Goal: Task Accomplishment & Management: Manage account settings

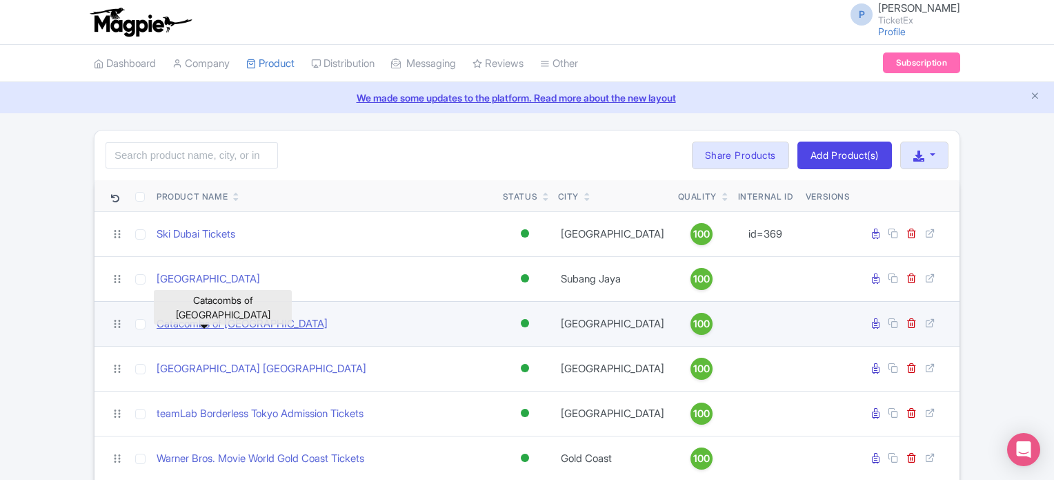
click at [213, 319] on link "Catacombs of Paris" at bounding box center [242, 324] width 171 height 16
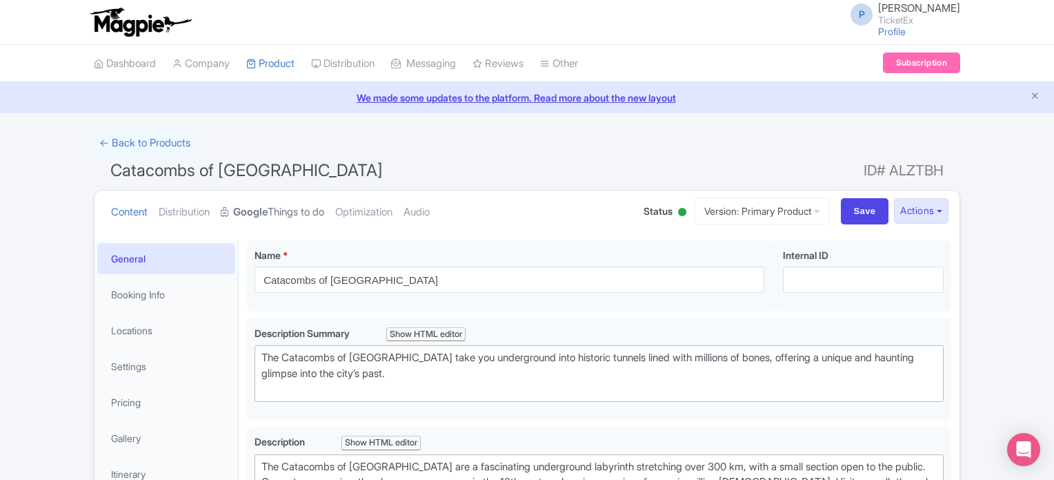
click at [268, 211] on strong "Google" at bounding box center [250, 212] width 35 height 16
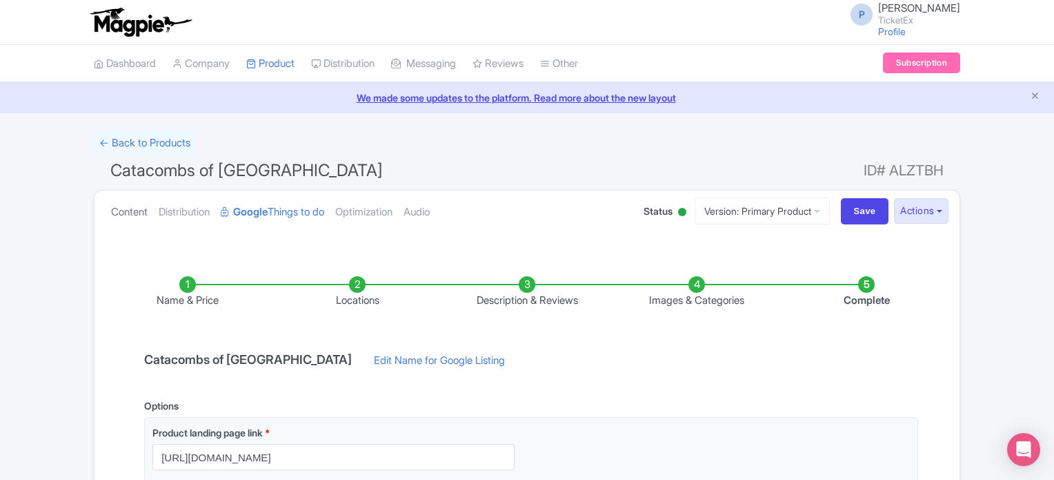
click at [119, 212] on link "Content" at bounding box center [129, 211] width 37 height 43
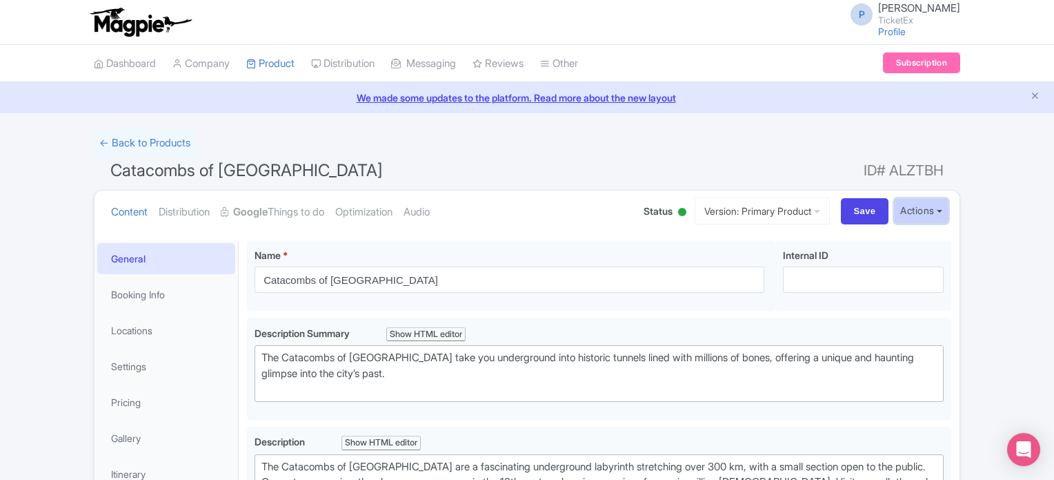
click at [926, 204] on button "Actions" at bounding box center [921, 211] width 55 height 26
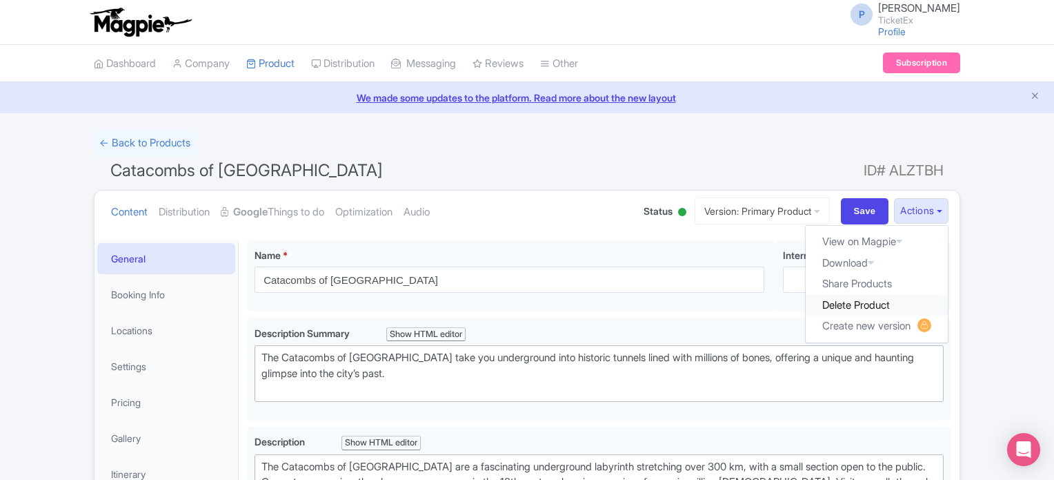
click at [871, 301] on link "Delete Product" at bounding box center [877, 305] width 142 height 21
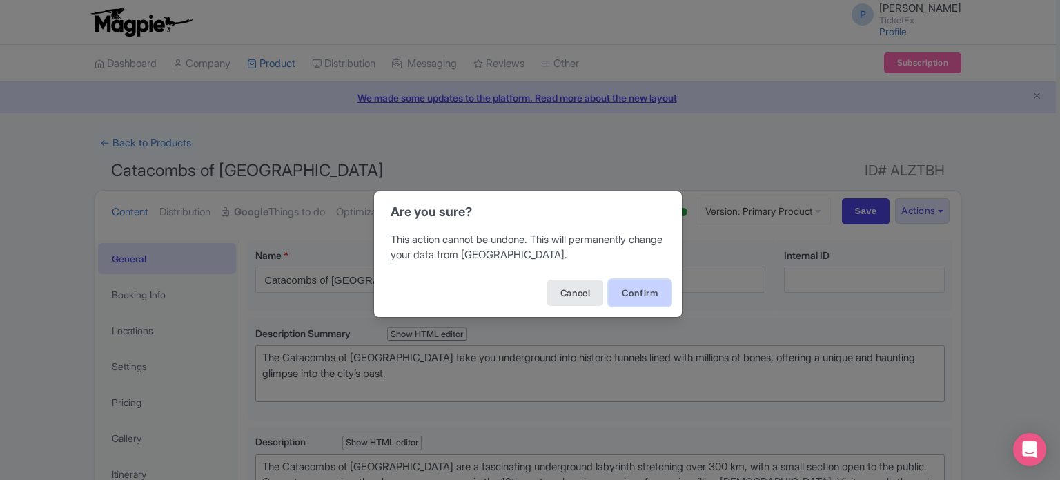
click at [631, 296] on button "Confirm" at bounding box center [640, 292] width 62 height 26
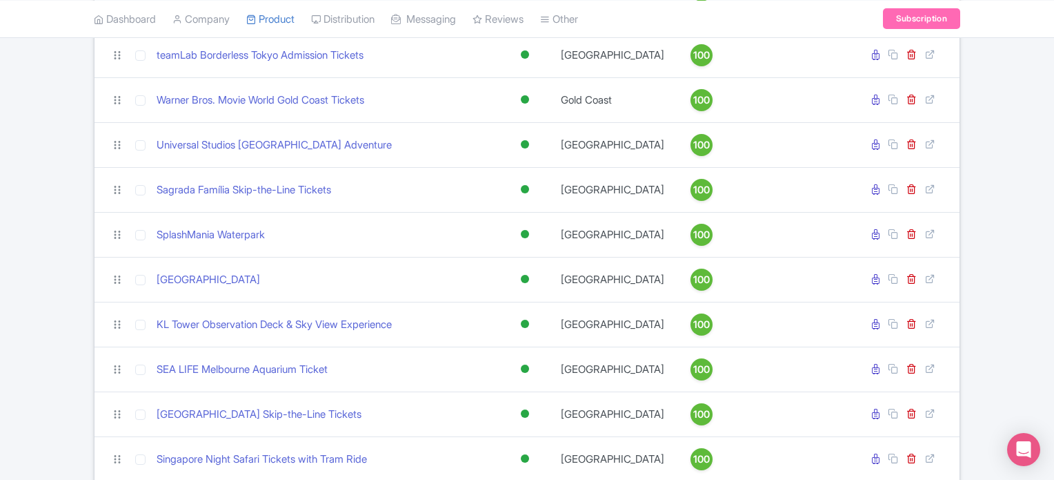
scroll to position [315, 0]
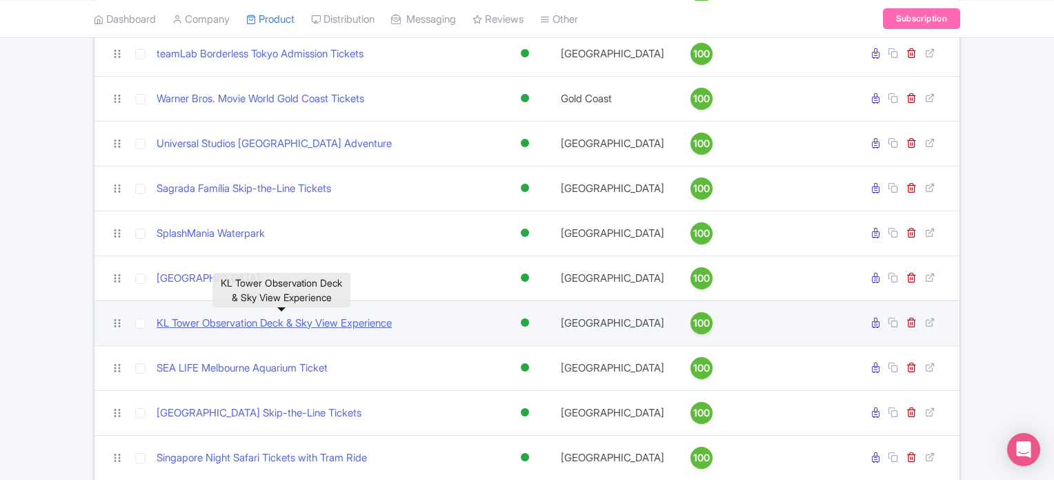
click at [261, 331] on link "KL Tower Observation Deck & Sky View Experience" at bounding box center [274, 323] width 235 height 16
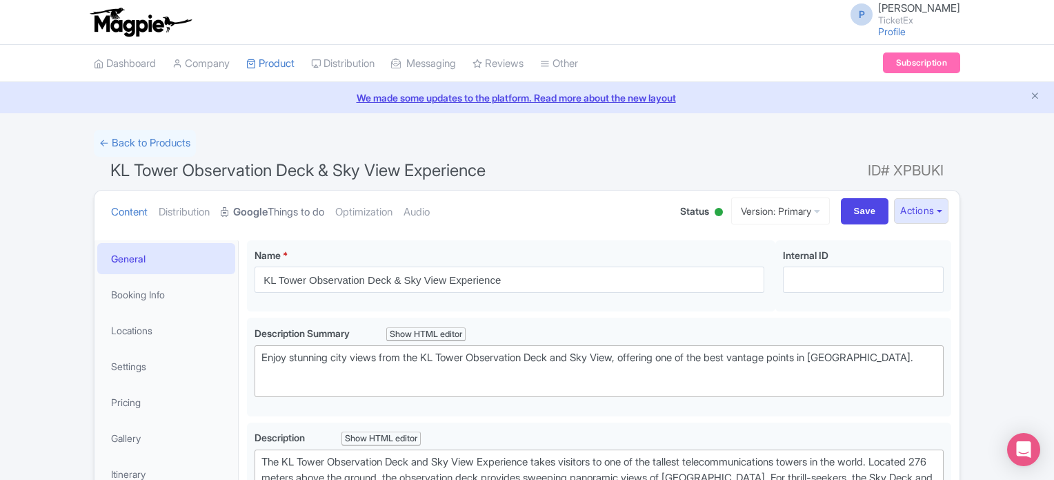
click at [293, 208] on link "Google Things to do" at bounding box center [273, 211] width 104 height 43
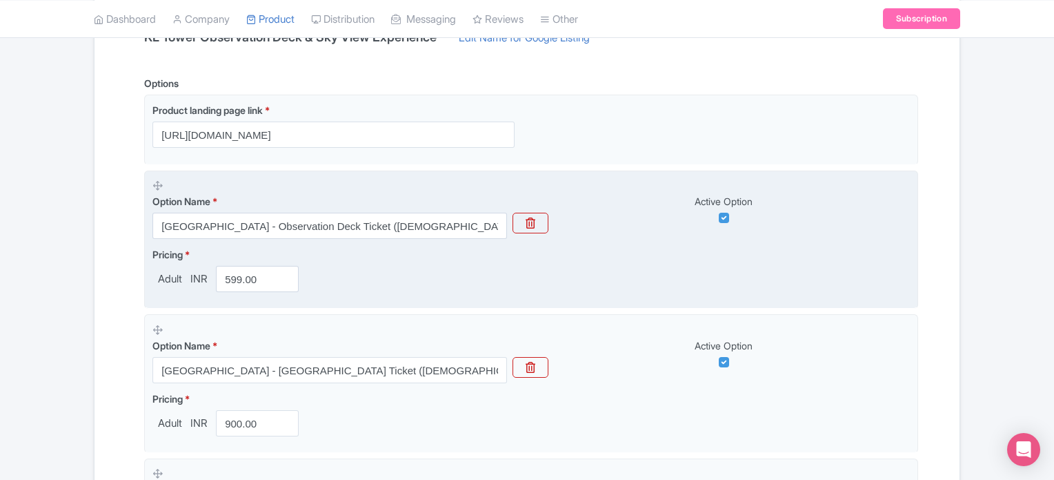
scroll to position [322, 0]
click at [531, 225] on icon "button" at bounding box center [531, 223] width 10 height 11
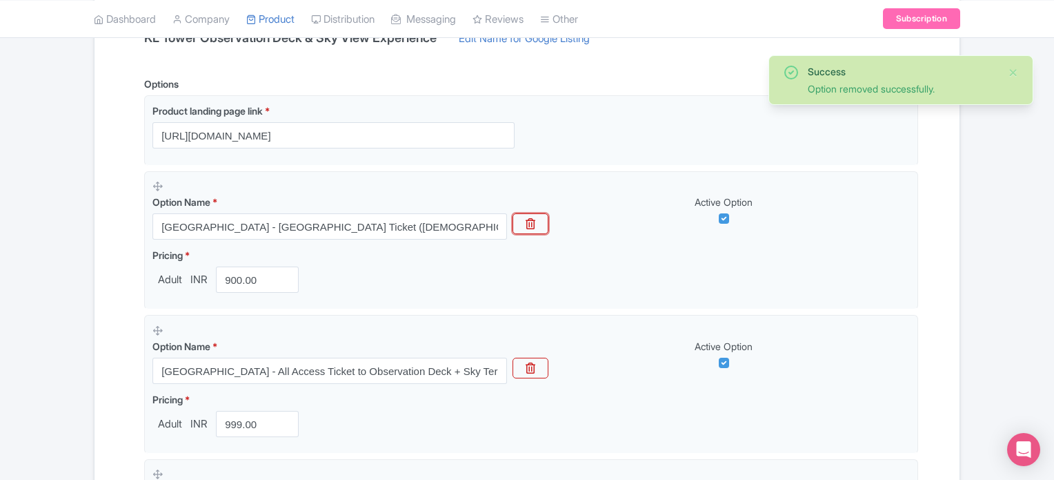
click at [531, 225] on icon "button" at bounding box center [531, 223] width 10 height 11
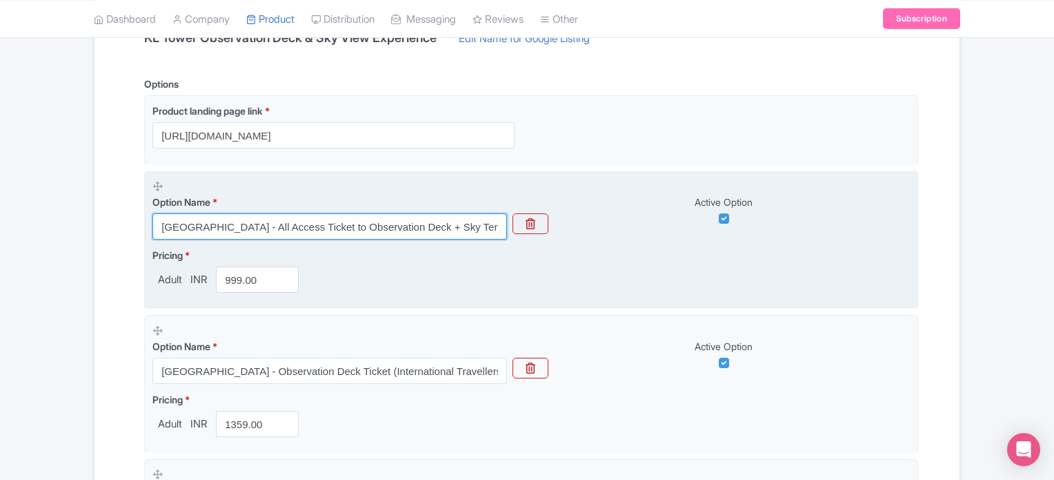
click at [435, 228] on input "Kuala Lumpur Tower - All Access Ticket to Observation Deck + Sky Terrace (Malay…" at bounding box center [329, 226] width 355 height 26
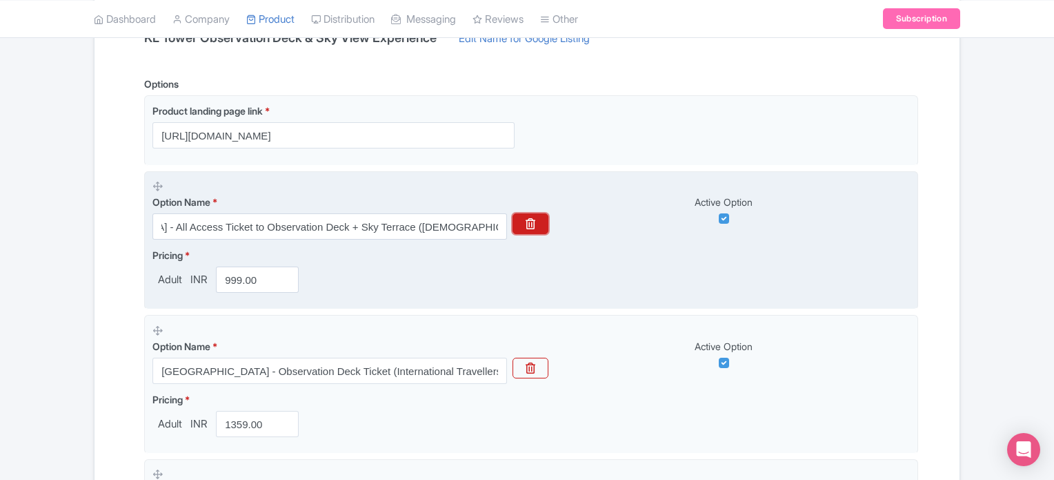
scroll to position [0, 0]
click at [531, 231] on button "button" at bounding box center [531, 223] width 36 height 21
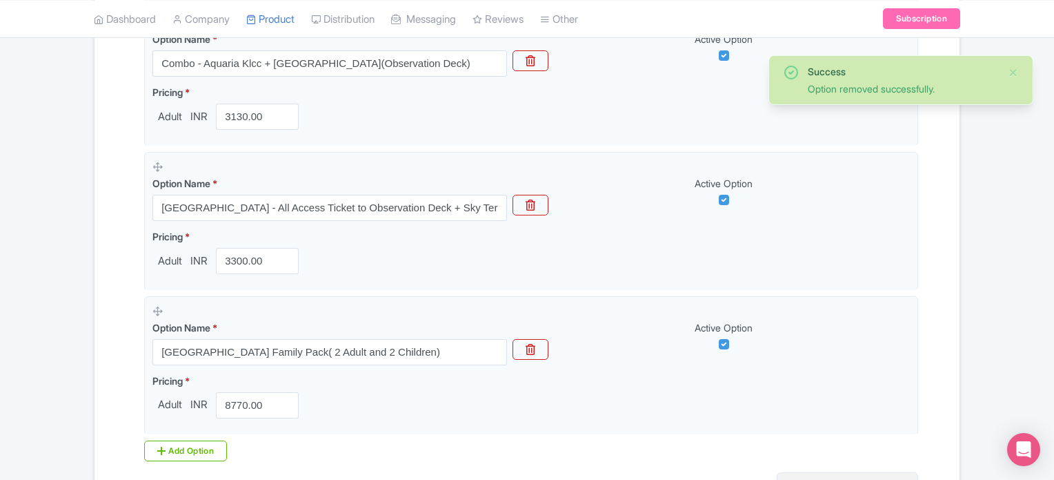
scroll to position [916, 0]
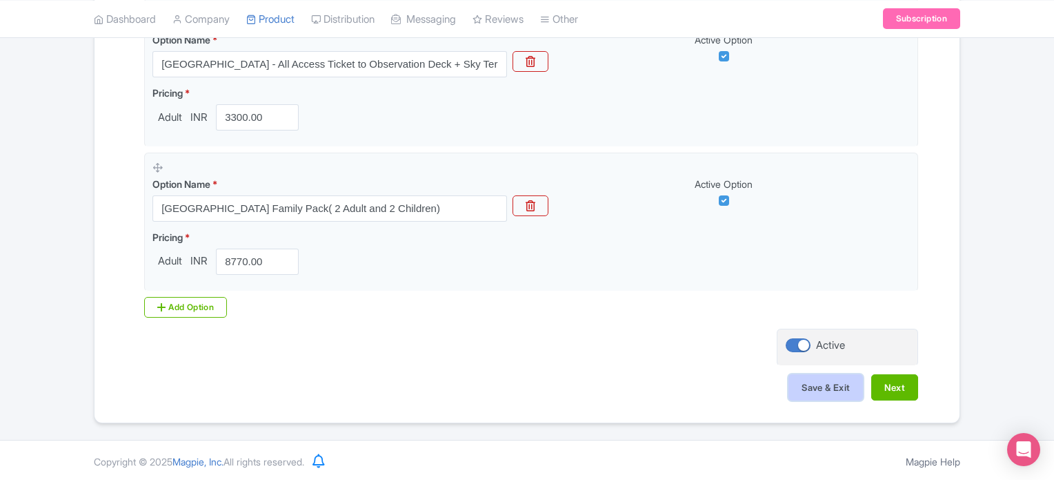
click at [805, 382] on button "Save & Exit" at bounding box center [826, 387] width 75 height 26
click at [907, 382] on button "Next" at bounding box center [894, 387] width 47 height 26
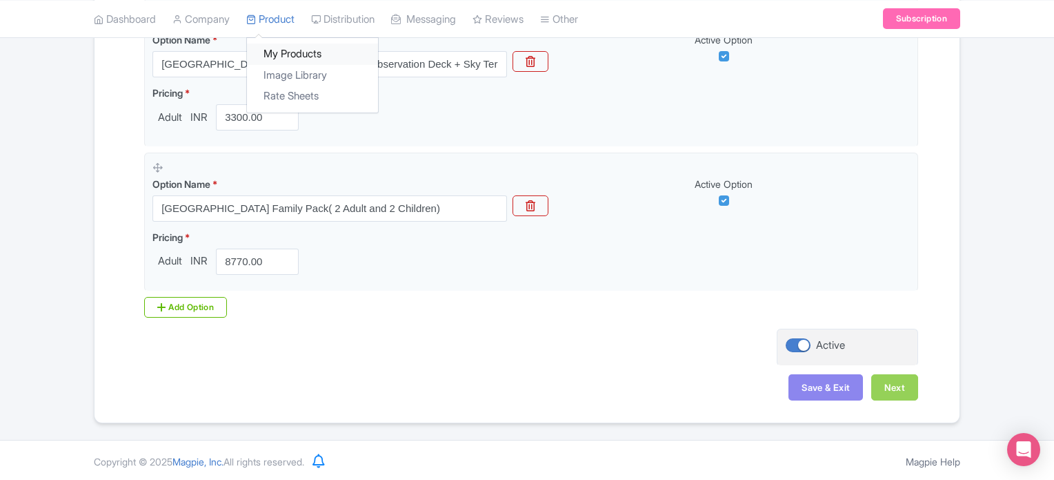
click at [286, 54] on link "My Products" at bounding box center [312, 53] width 131 height 21
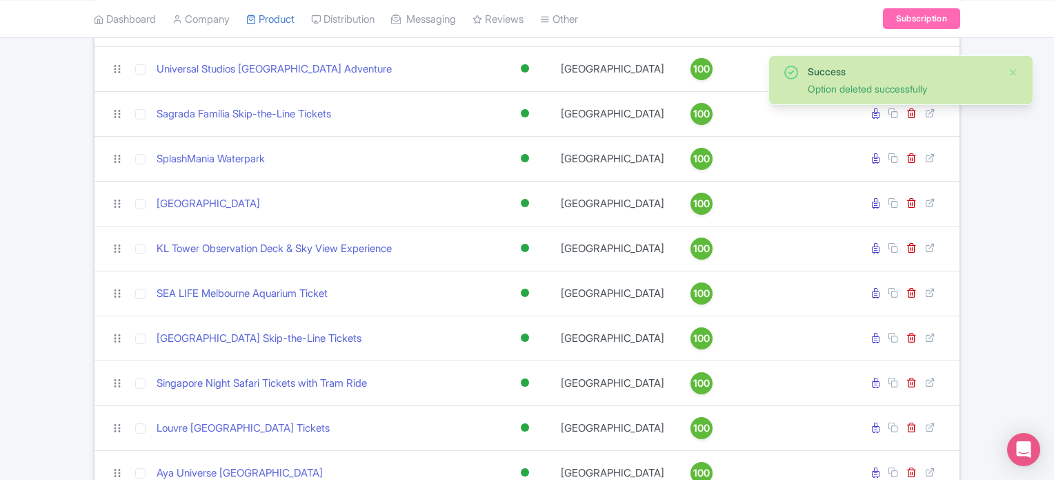
scroll to position [391, 0]
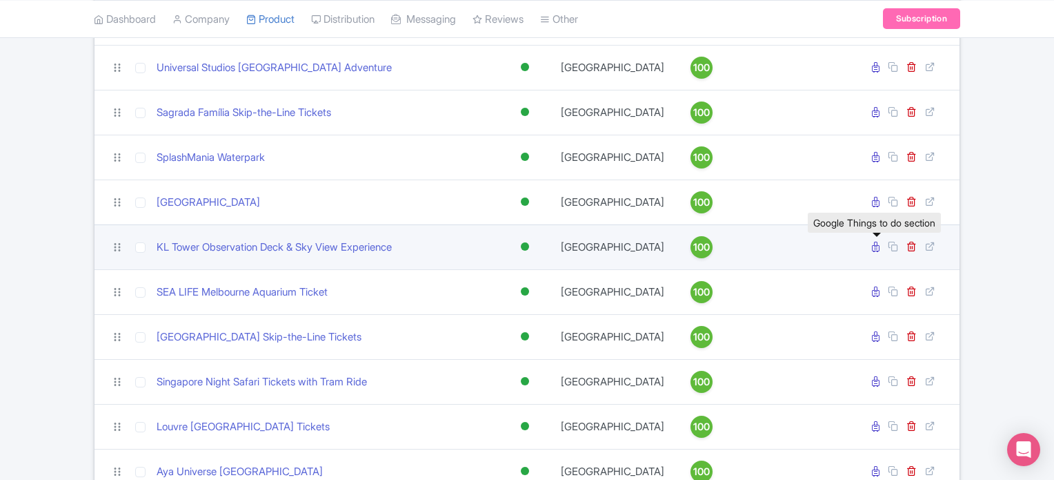
click at [877, 252] on icon at bounding box center [876, 247] width 8 height 10
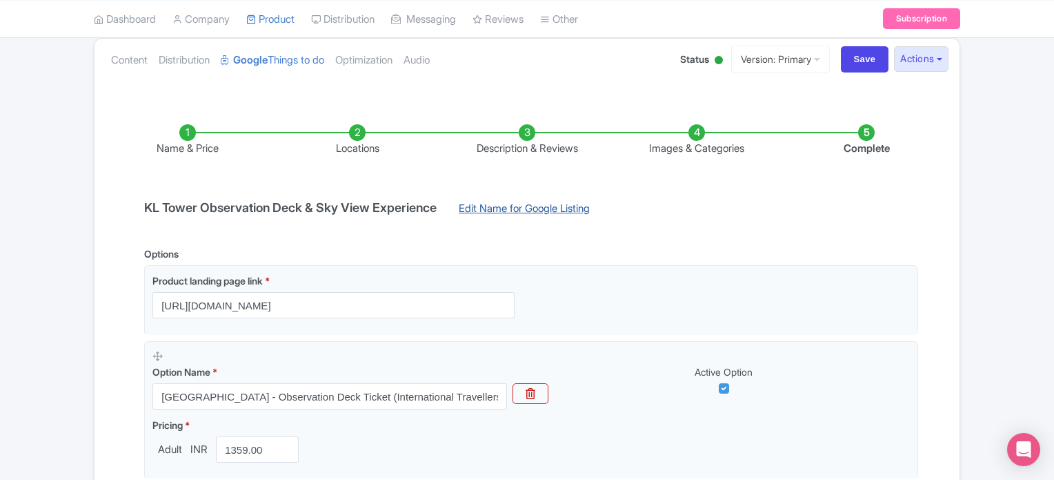
scroll to position [132, 0]
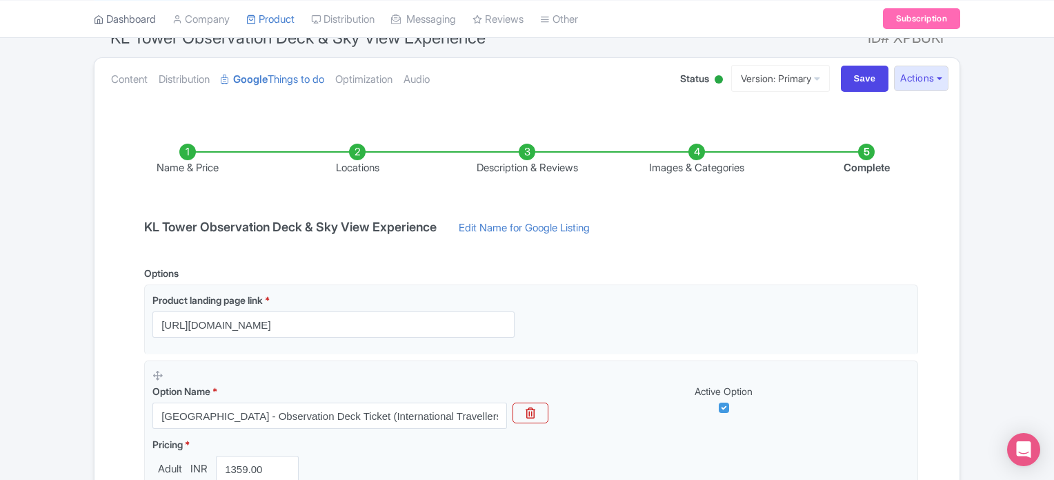
click at [135, 19] on link "Dashboard" at bounding box center [125, 19] width 62 height 38
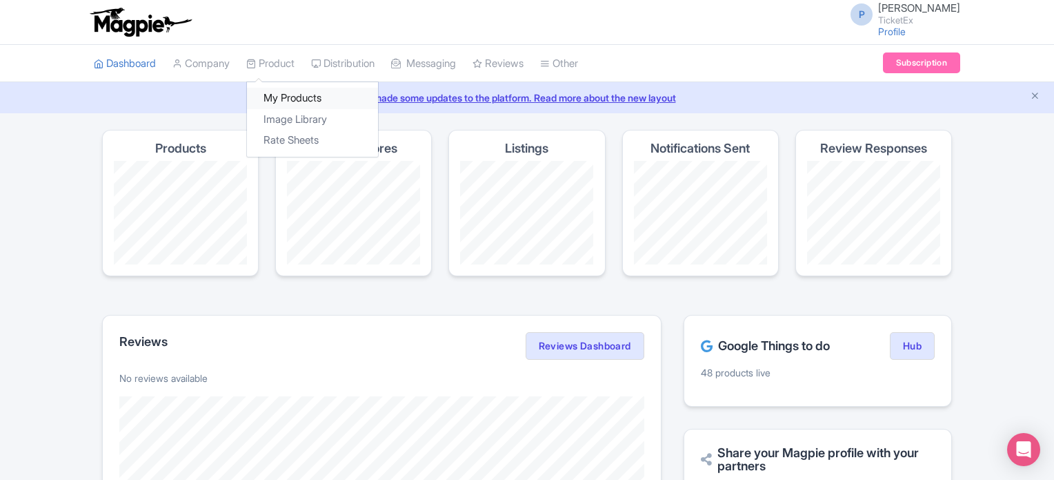
click at [315, 97] on link "My Products" at bounding box center [312, 98] width 131 height 21
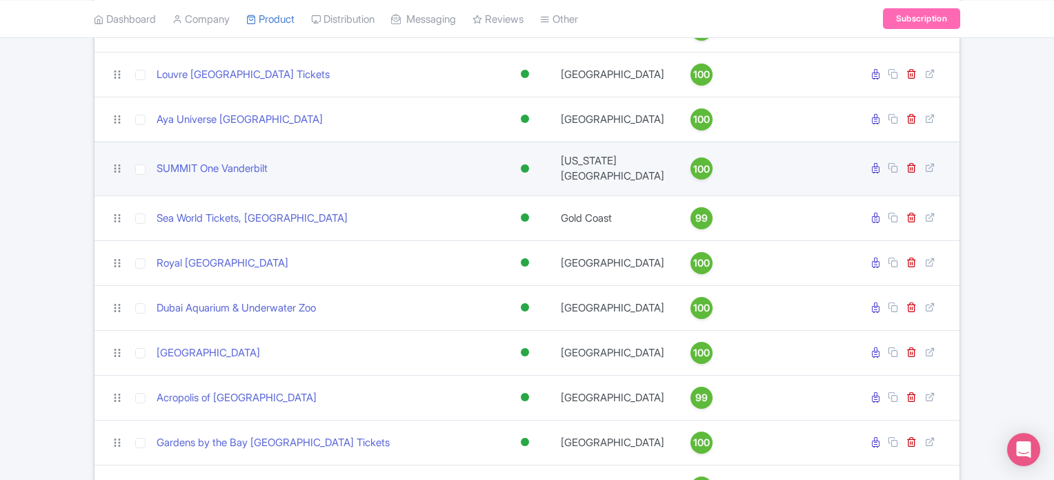
scroll to position [749, 0]
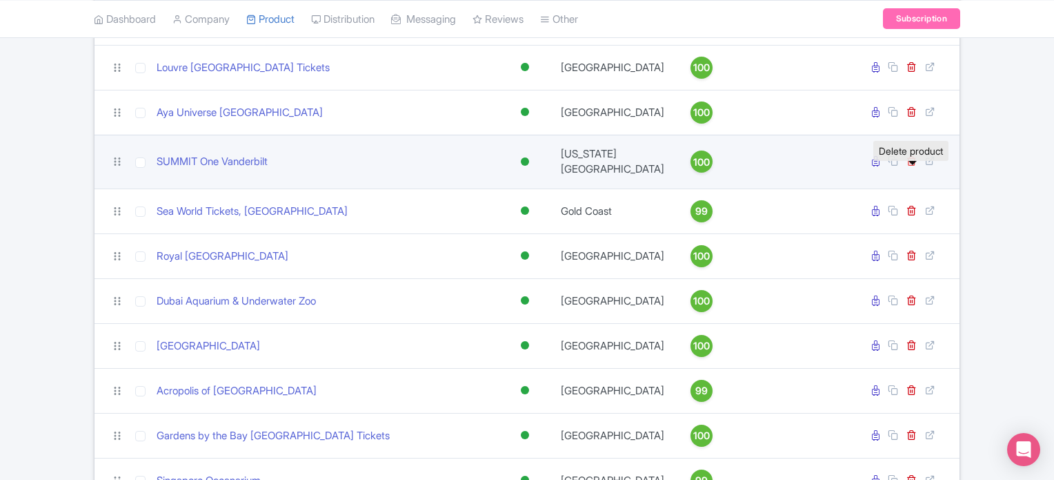
click at [913, 166] on icon at bounding box center [912, 160] width 10 height 10
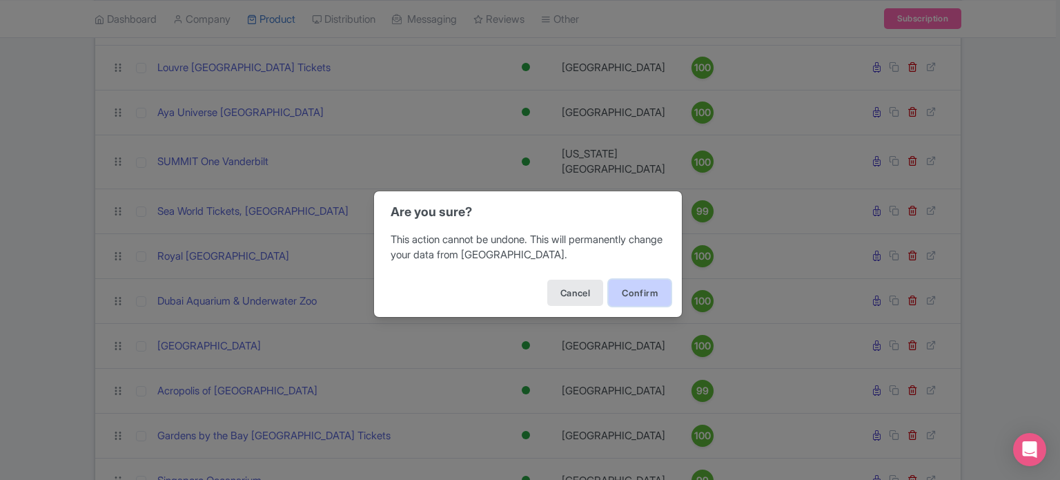
click at [646, 295] on button "Confirm" at bounding box center [640, 292] width 62 height 26
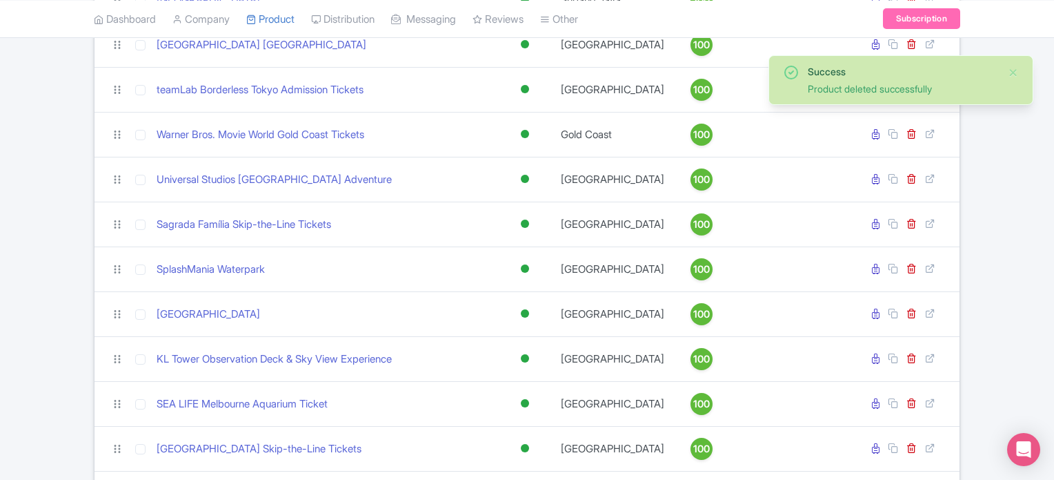
scroll to position [284, 0]
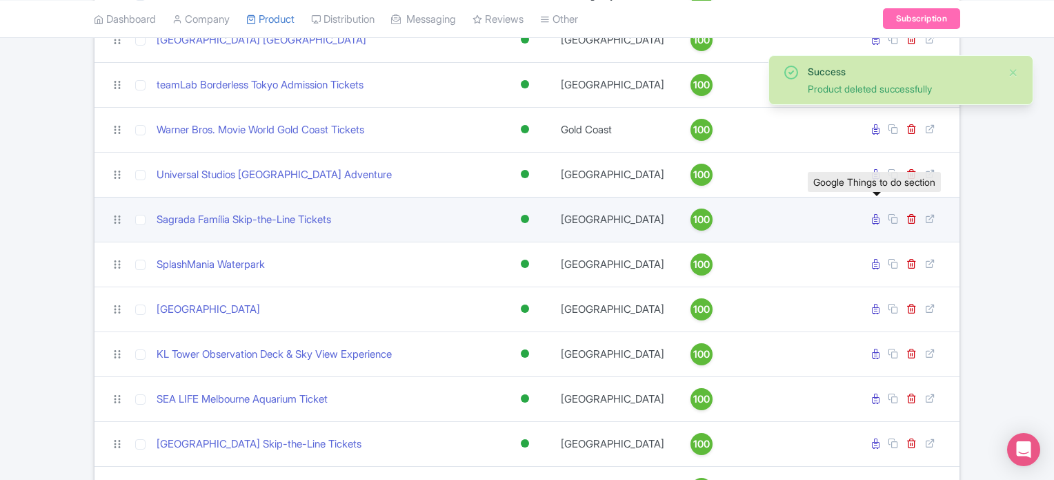
click at [878, 215] on icon at bounding box center [876, 219] width 8 height 10
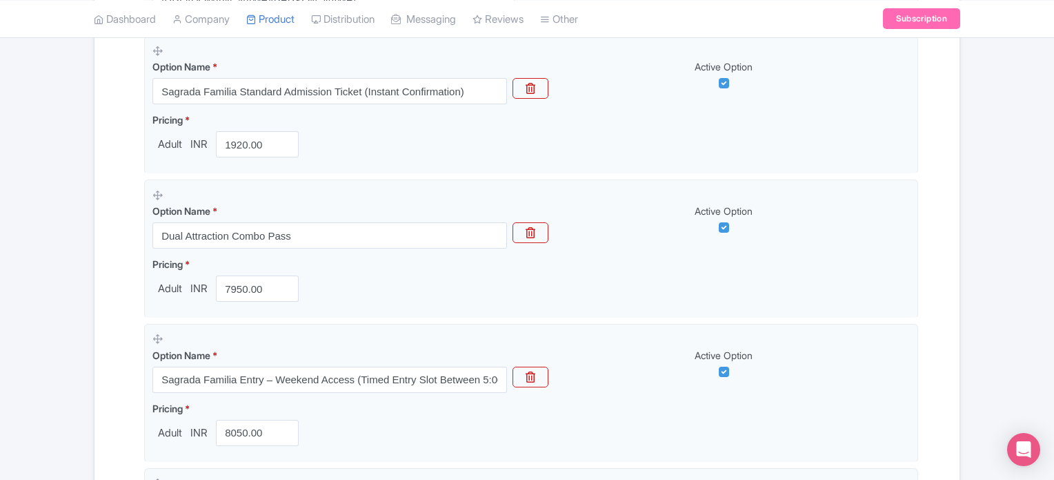
scroll to position [466, 0]
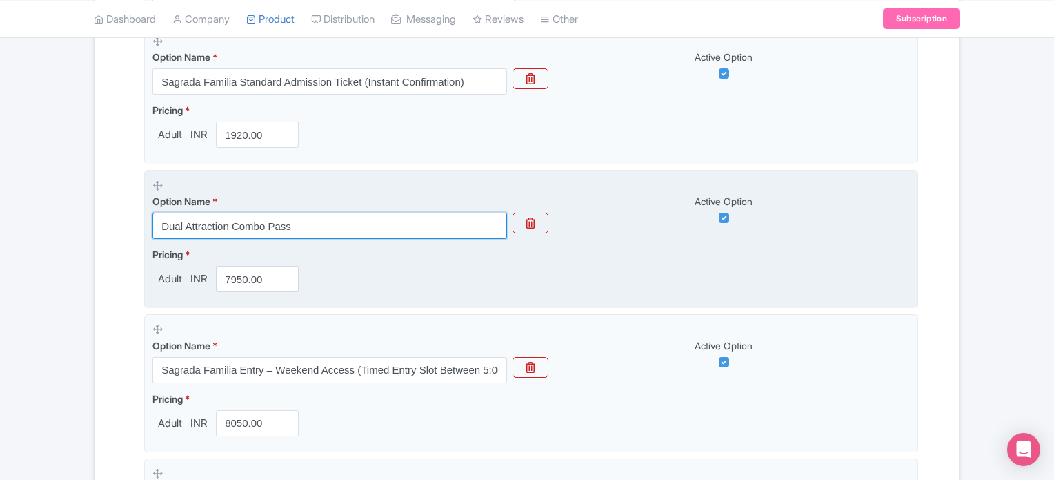
click at [304, 222] on input "Dual Attraction Combo Pass" at bounding box center [329, 226] width 355 height 26
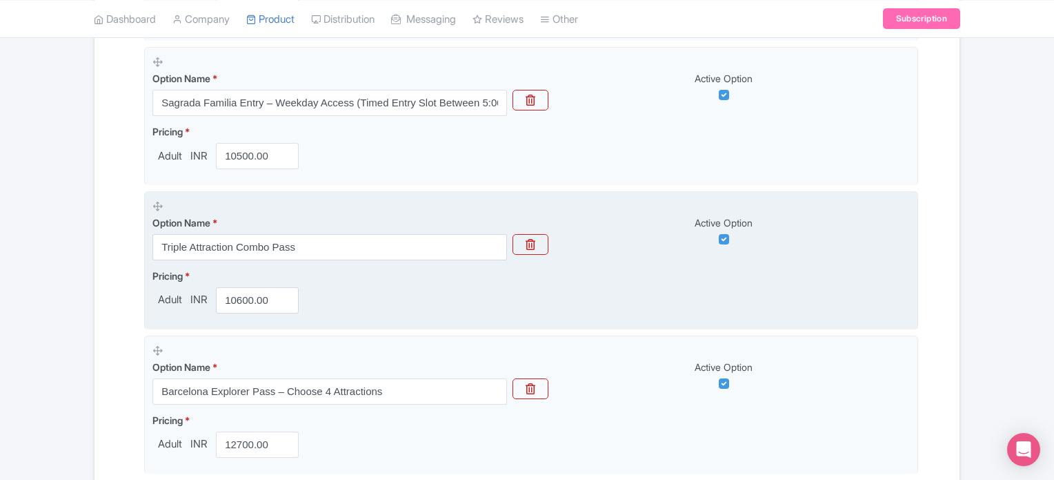
scroll to position [879, 0]
type input "Sagrada Familia and Park Guell combo admission tickets"
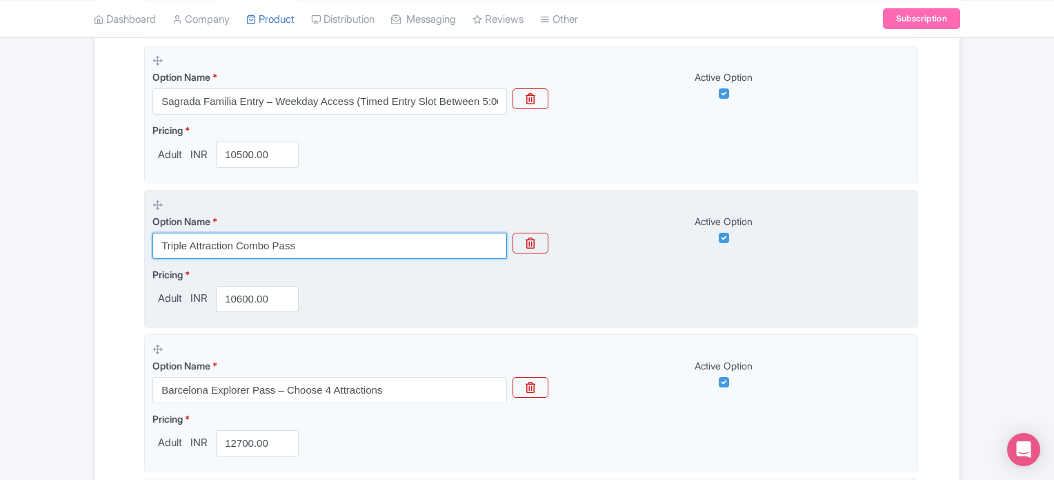
click at [304, 237] on input "Triple Attraction Combo Pass" at bounding box center [329, 246] width 355 height 26
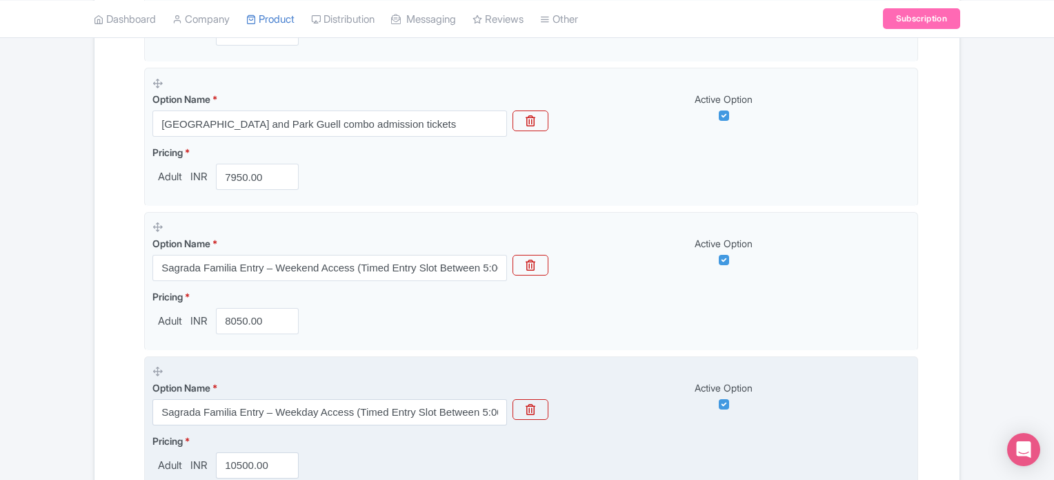
scroll to position [557, 0]
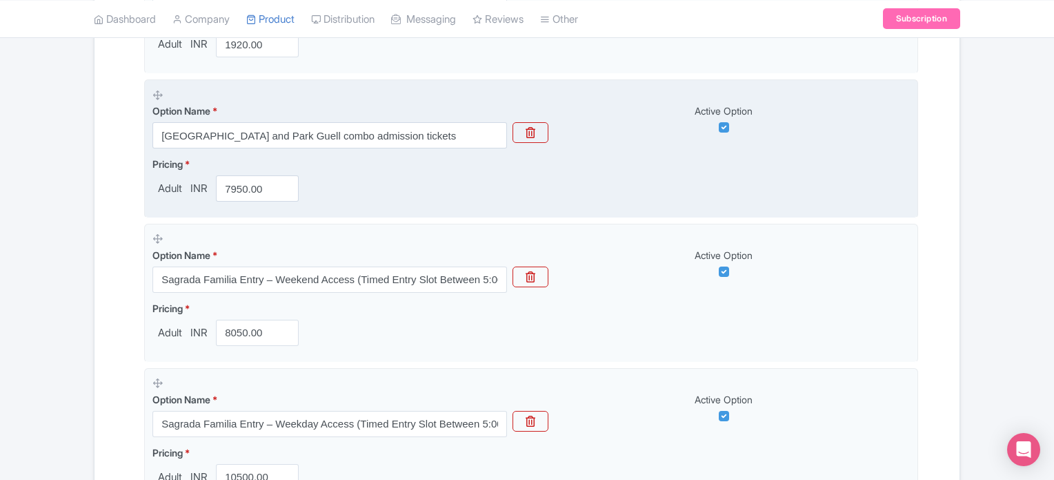
type input "Triple Attraction Combo Pass: [GEOGRAPHIC_DATA]+Park Guell+[GEOGRAPHIC_DATA]"
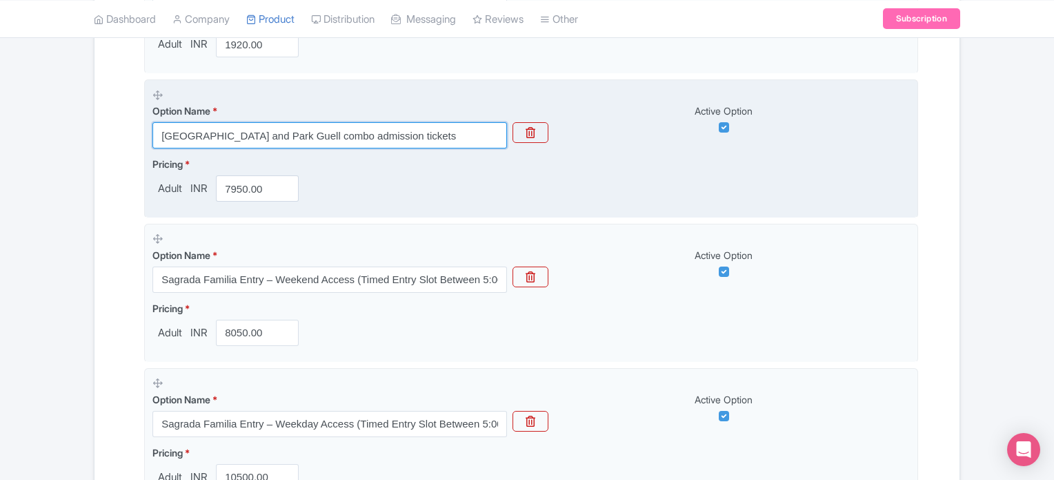
click at [160, 132] on input "Sagrada Familia and Park Guell combo admission tickets" at bounding box center [329, 135] width 355 height 26
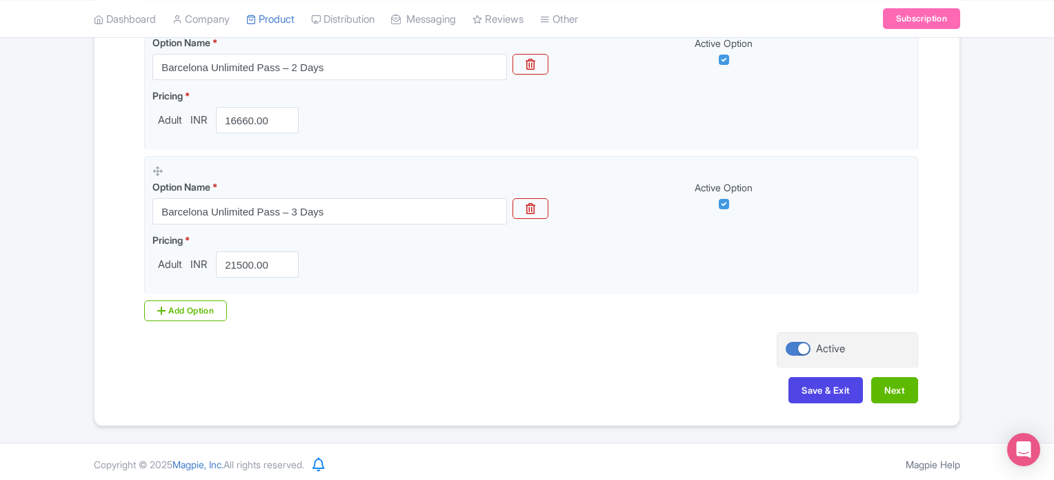
scroll to position [1348, 0]
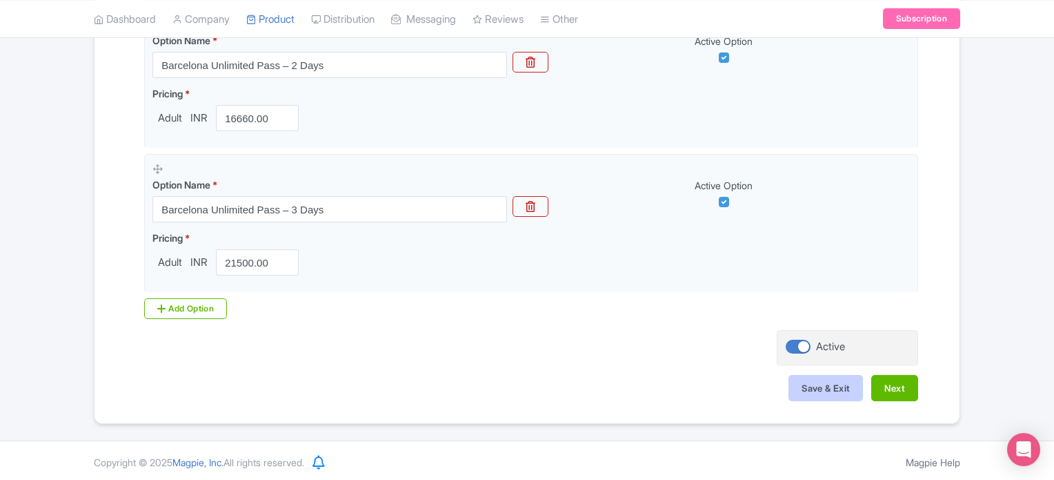
type input "Dual attraction combo:Sagrada Familia and Park Guell combo admission tickets"
click at [823, 386] on button "Save & Exit" at bounding box center [826, 388] width 75 height 26
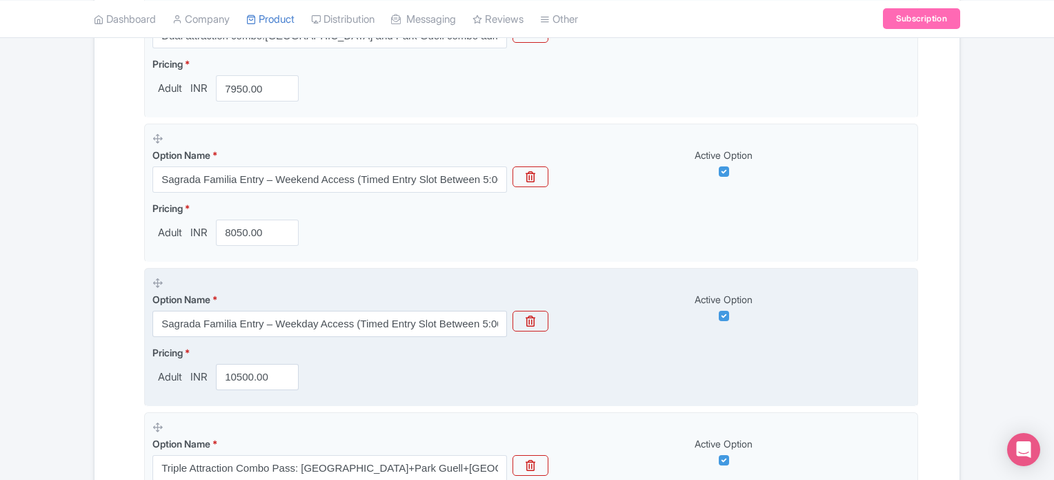
scroll to position [529, 0]
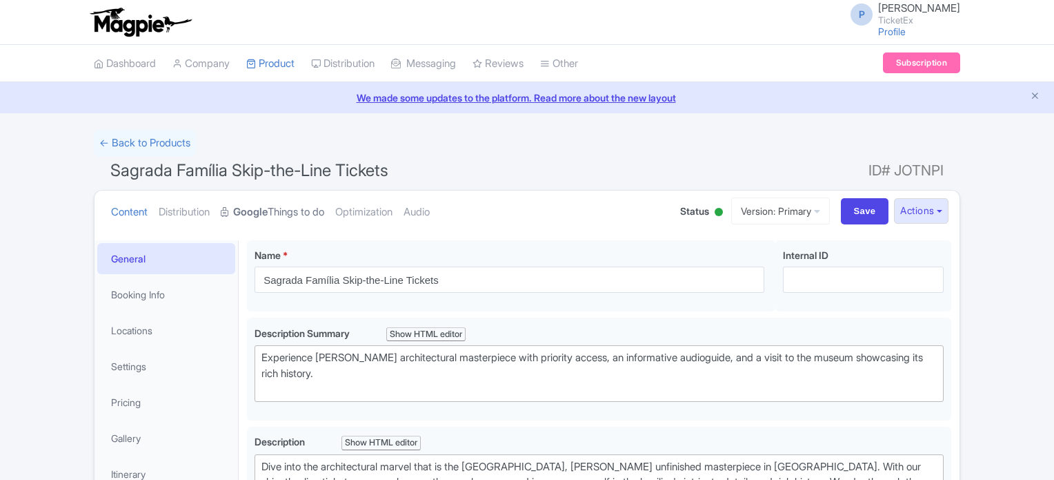
click at [297, 204] on link "Google Things to do" at bounding box center [273, 211] width 104 height 43
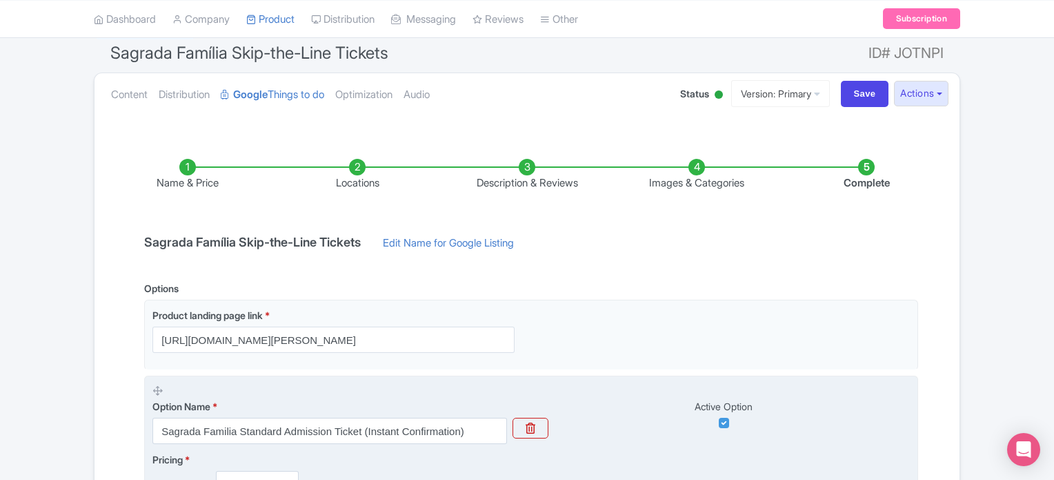
scroll to position [112, 0]
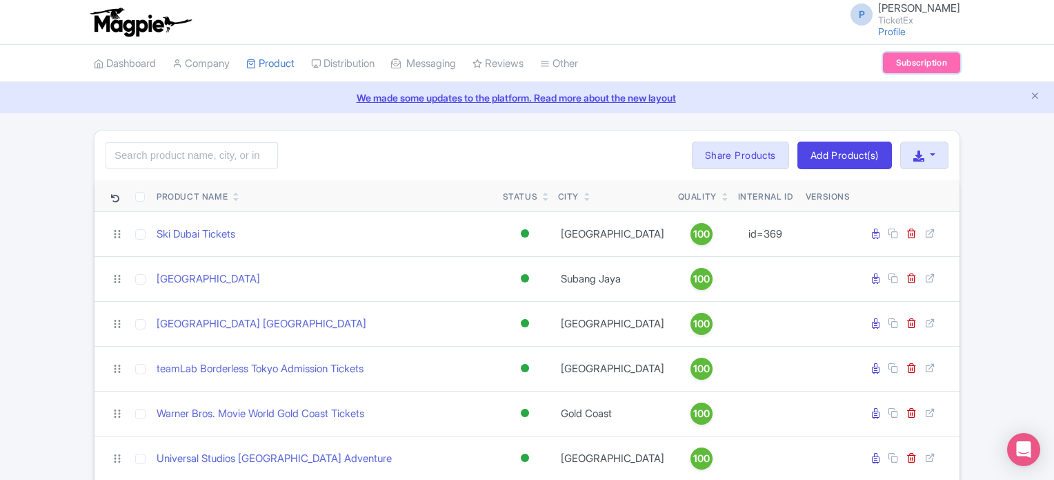
click at [921, 60] on link "Subscription" at bounding box center [921, 62] width 77 height 21
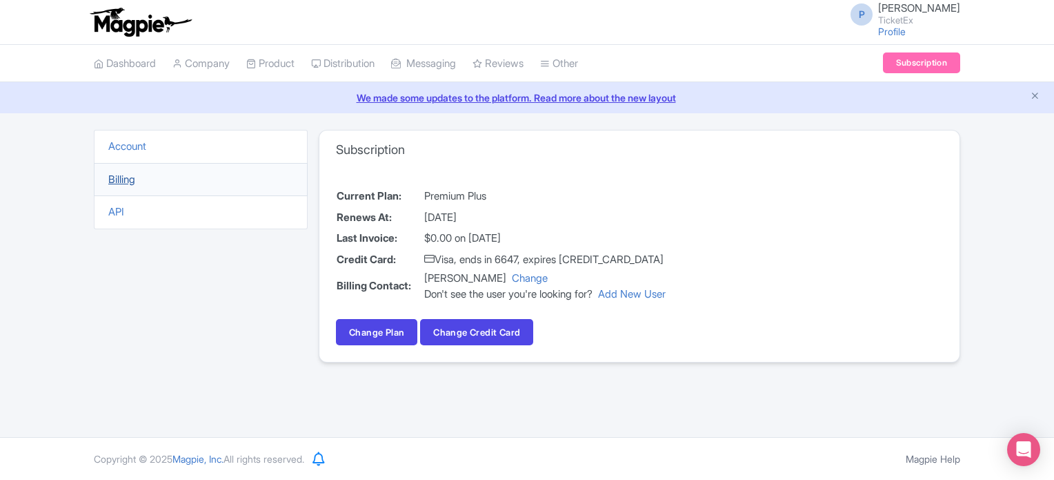
click at [123, 176] on link "Billing" at bounding box center [121, 179] width 27 height 13
click at [514, 331] on button "Change Credit Card" at bounding box center [476, 332] width 113 height 26
